Goal: Browse casually

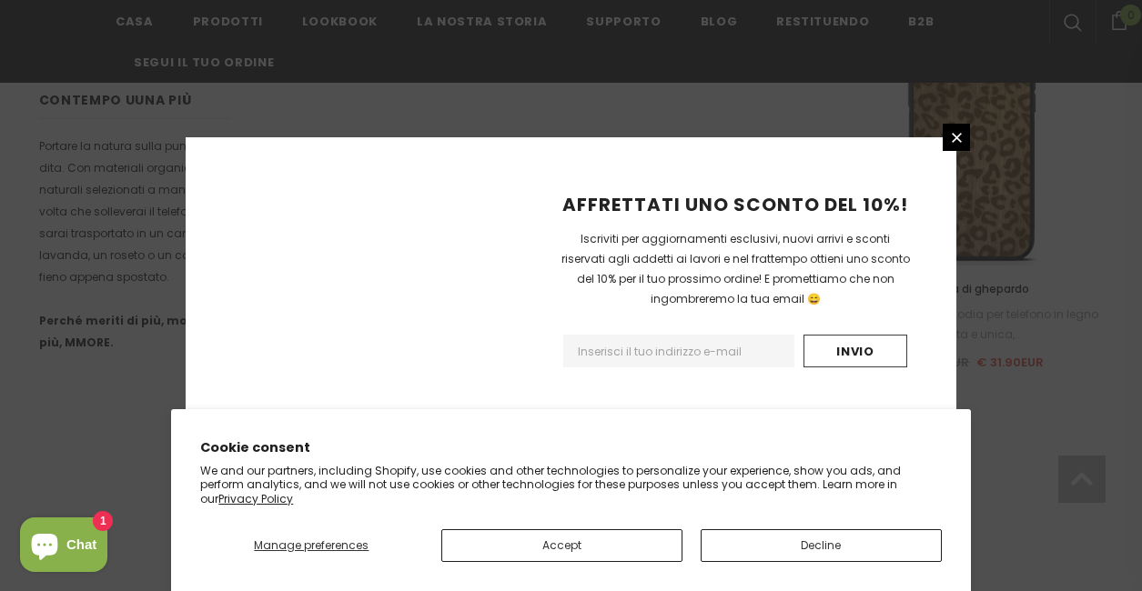
scroll to position [1433, 0]
